Goal: Information Seeking & Learning: Learn about a topic

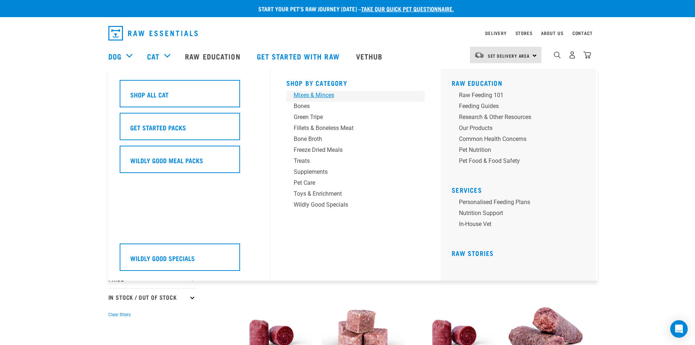
click at [322, 97] on div "Mixes & Minces" at bounding box center [351, 95] width 114 height 9
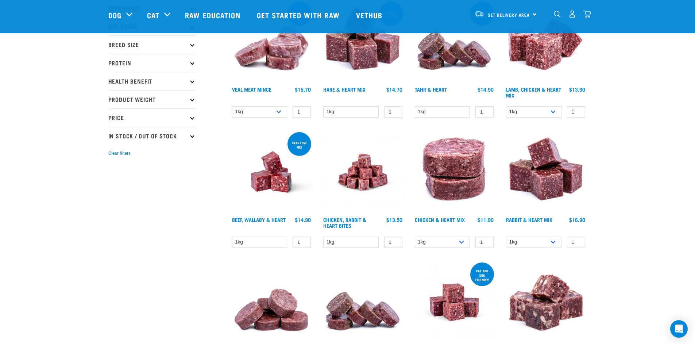
scroll to position [109, 0]
click at [531, 218] on link "Rabbit & Heart Mix" at bounding box center [529, 219] width 46 height 3
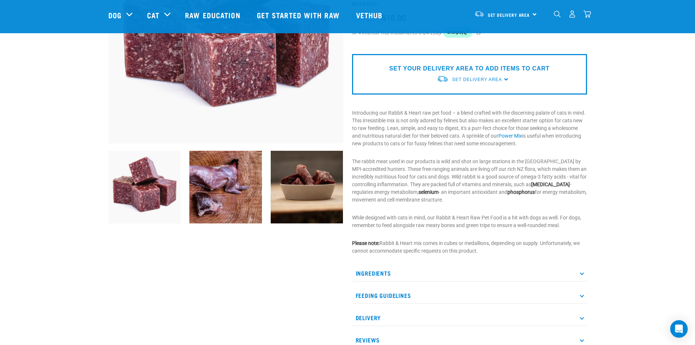
scroll to position [145, 0]
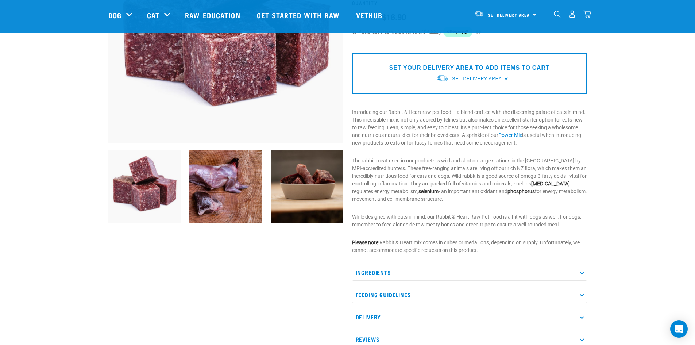
click at [583, 276] on p "Ingredients" at bounding box center [469, 272] width 235 height 16
click at [417, 304] on link "(sourced from other protein)" at bounding box center [410, 306] width 64 height 6
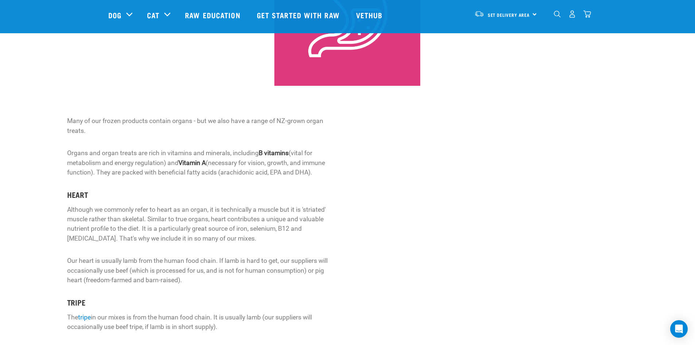
scroll to position [145, 0]
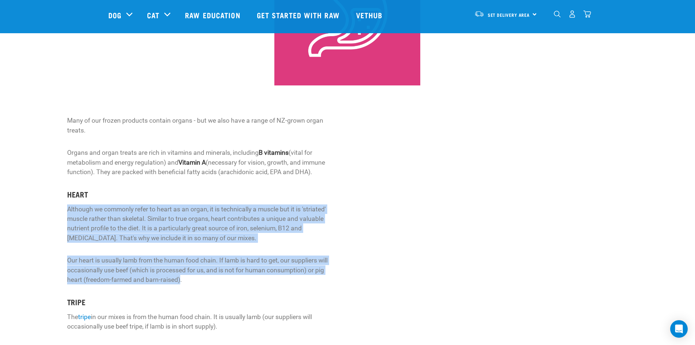
drag, startPoint x: 180, startPoint y: 280, endPoint x: 66, endPoint y: 213, distance: 132.4
copy div "Although we commonly refer to heart as an organ, it is technically a muscle but…"
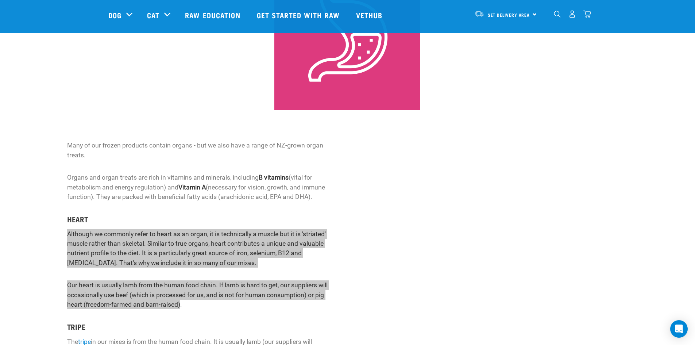
scroll to position [120, 0]
